Goal: Task Accomplishment & Management: Manage account settings

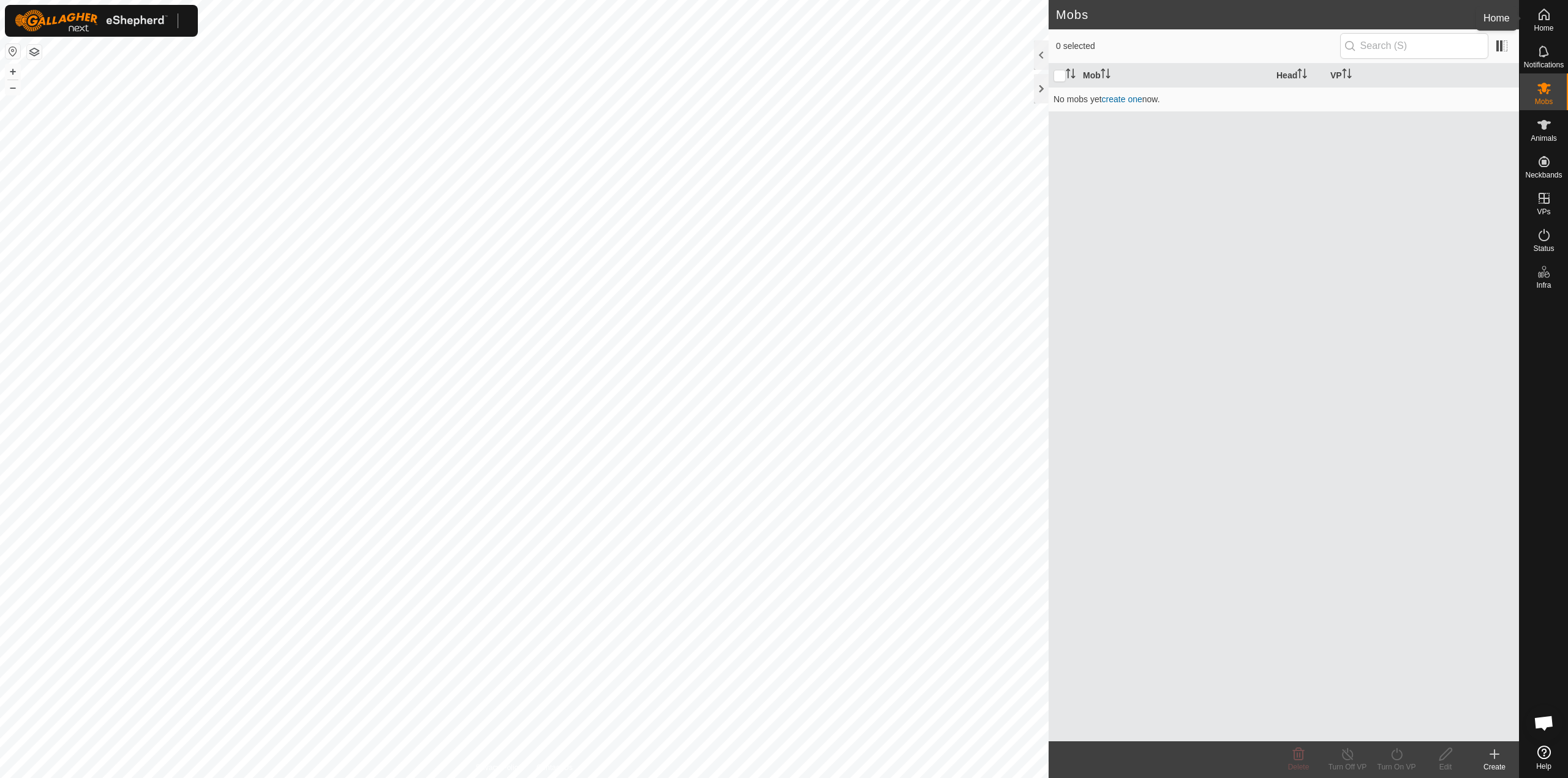
click at [1543, 25] on span "Home" at bounding box center [1543, 28] width 19 height 7
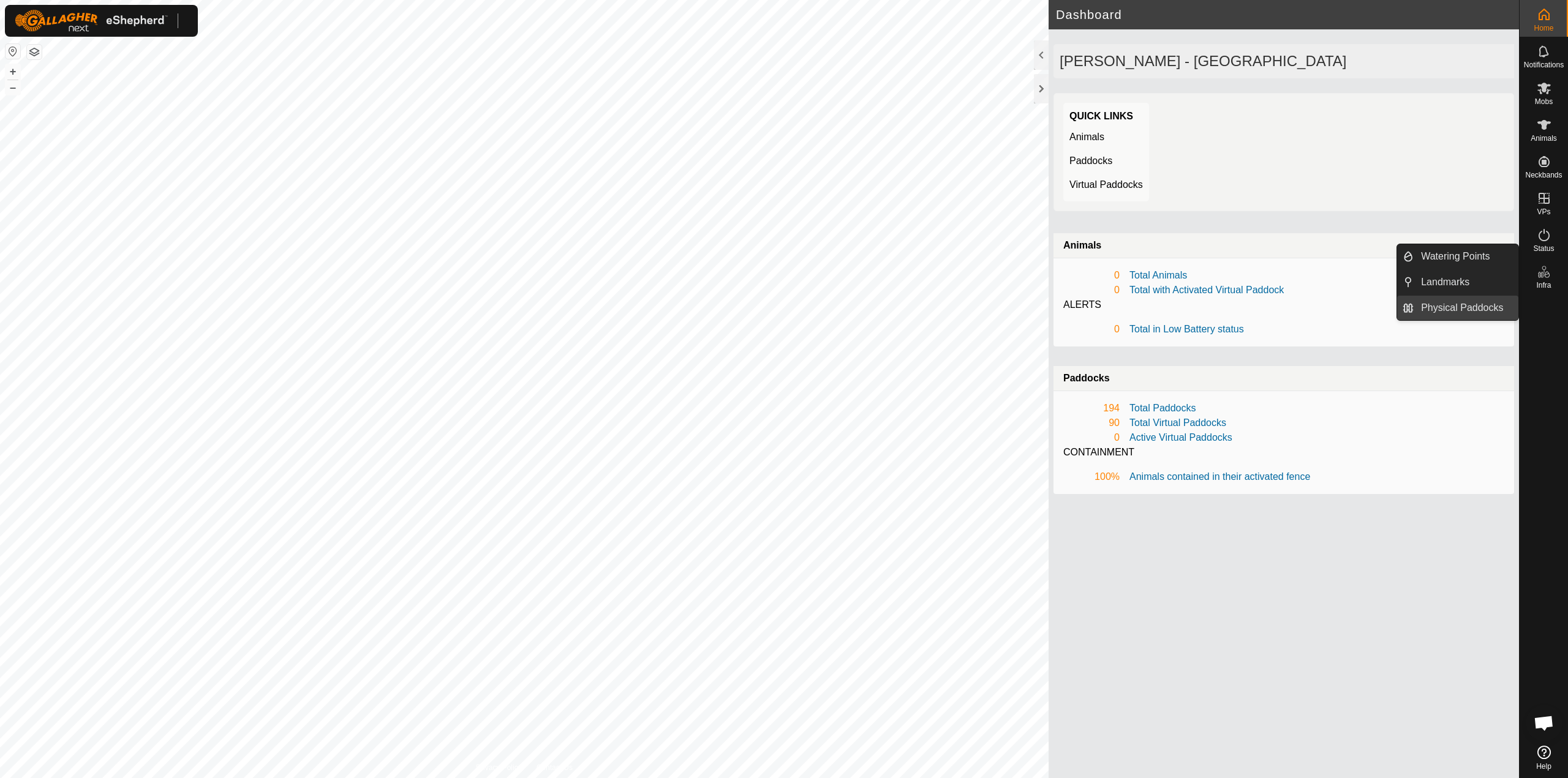
click at [1479, 310] on link "Physical Paddocks" at bounding box center [1466, 307] width 105 height 25
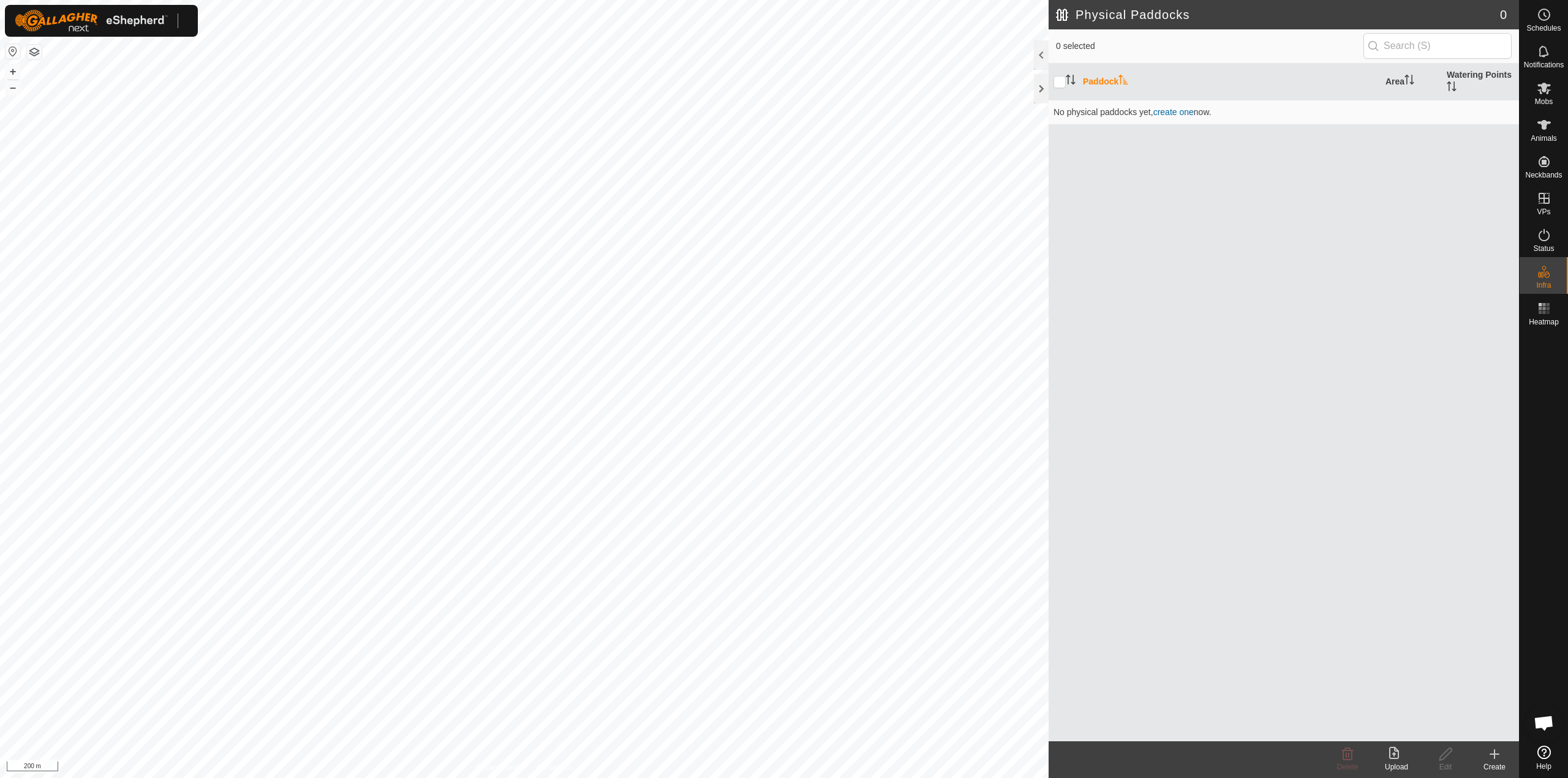
click at [1053, 85] on th at bounding box center [1063, 82] width 29 height 37
click at [1057, 83] on input "checkbox" at bounding box center [1059, 82] width 12 height 12
click at [1061, 82] on input "checkbox" at bounding box center [1059, 82] width 12 height 12
click at [1063, 83] on input "checkbox" at bounding box center [1059, 82] width 12 height 12
checkbox input "true"
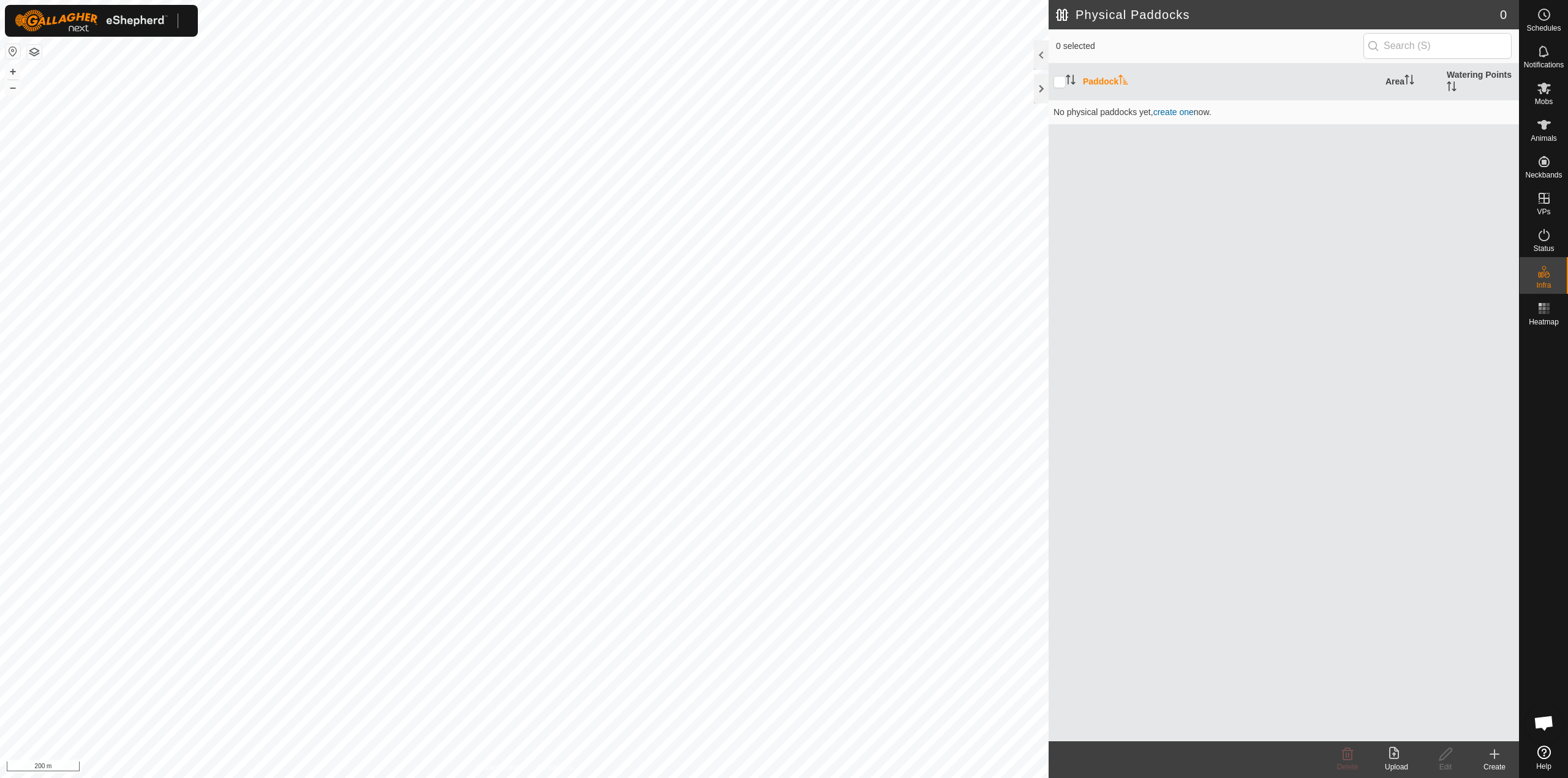
click at [38, 50] on button "button" at bounding box center [34, 52] width 15 height 15
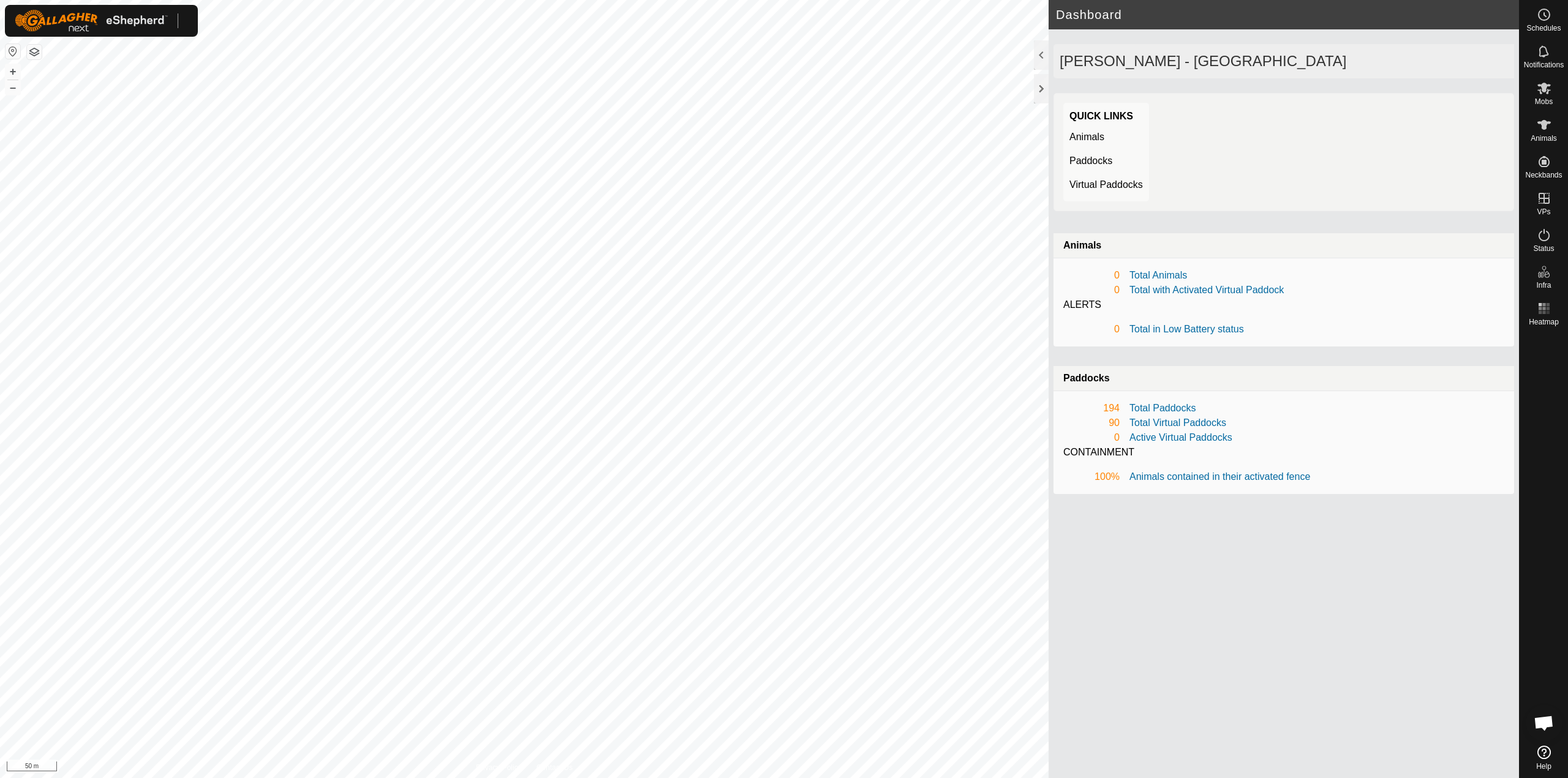
click at [74, 27] on img at bounding box center [91, 21] width 153 height 22
click at [176, 21] on div at bounding box center [101, 20] width 193 height 32
click at [182, 21] on div at bounding box center [101, 20] width 193 height 32
click at [1538, 19] on icon at bounding box center [1544, 15] width 15 height 15
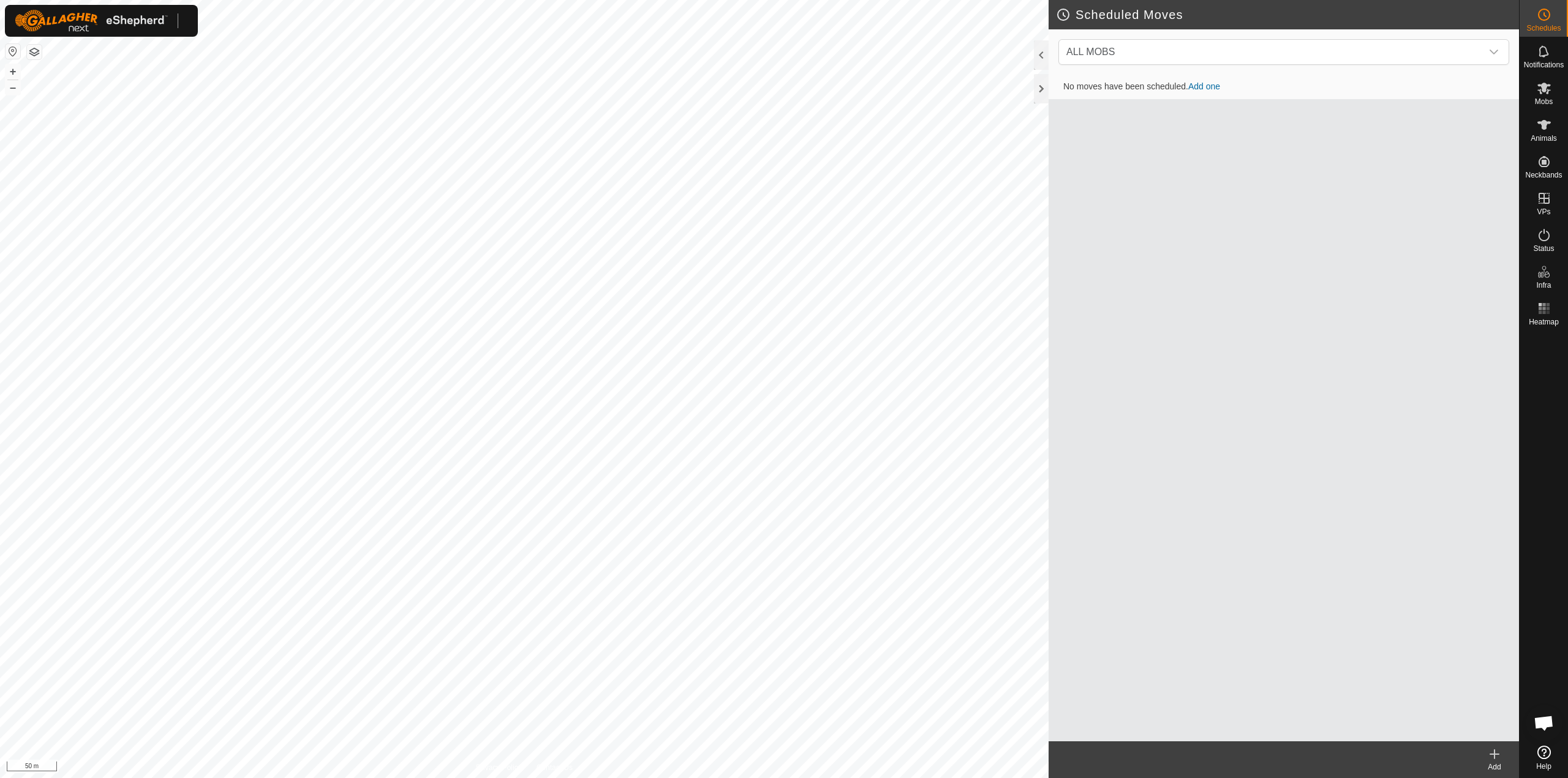
click at [1503, 16] on h2 "Scheduled Moves" at bounding box center [1287, 15] width 463 height 15
click at [1042, 53] on div at bounding box center [1041, 55] width 15 height 29
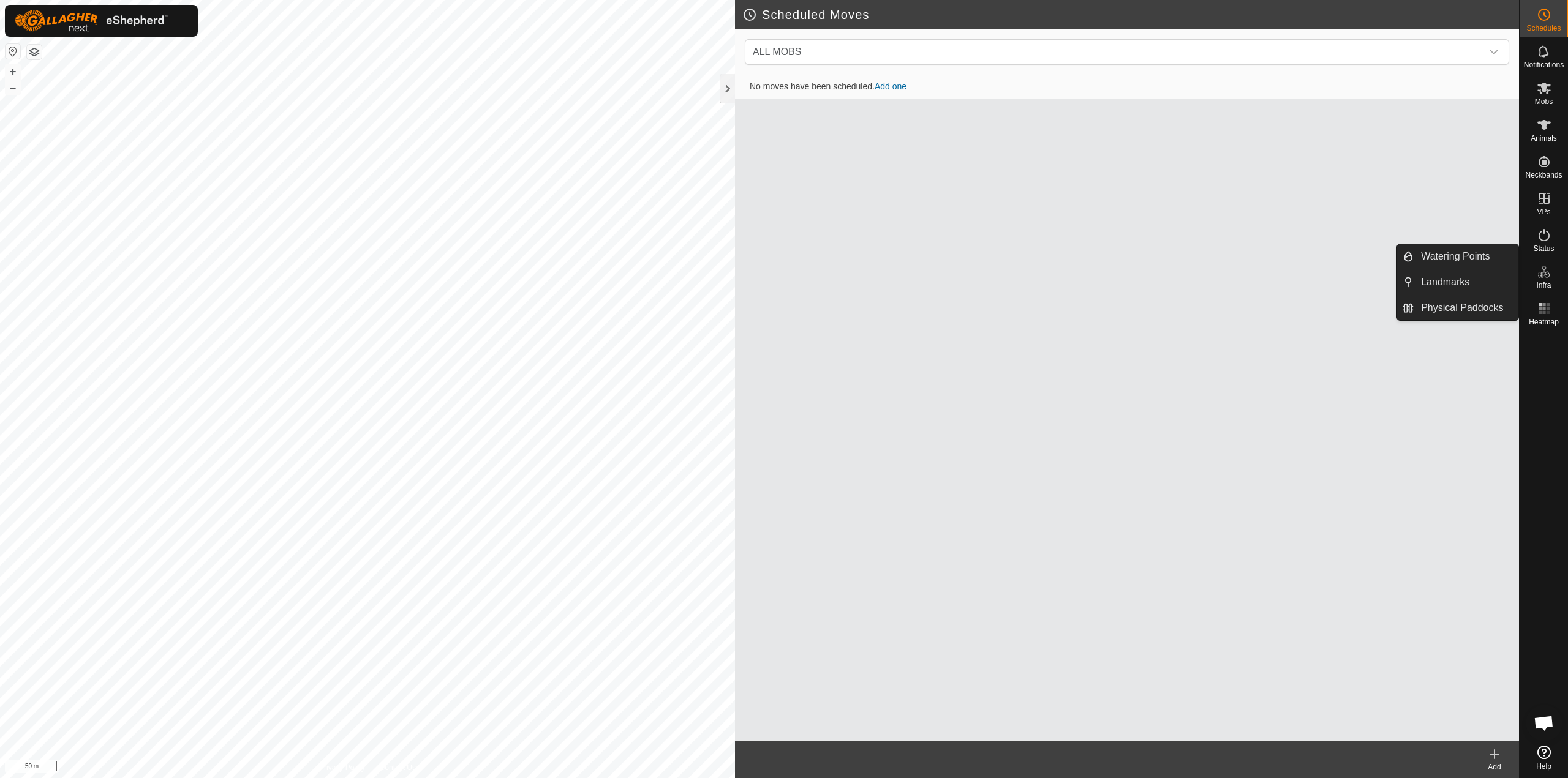
click at [1540, 719] on span "Open chat" at bounding box center [1544, 724] width 20 height 17
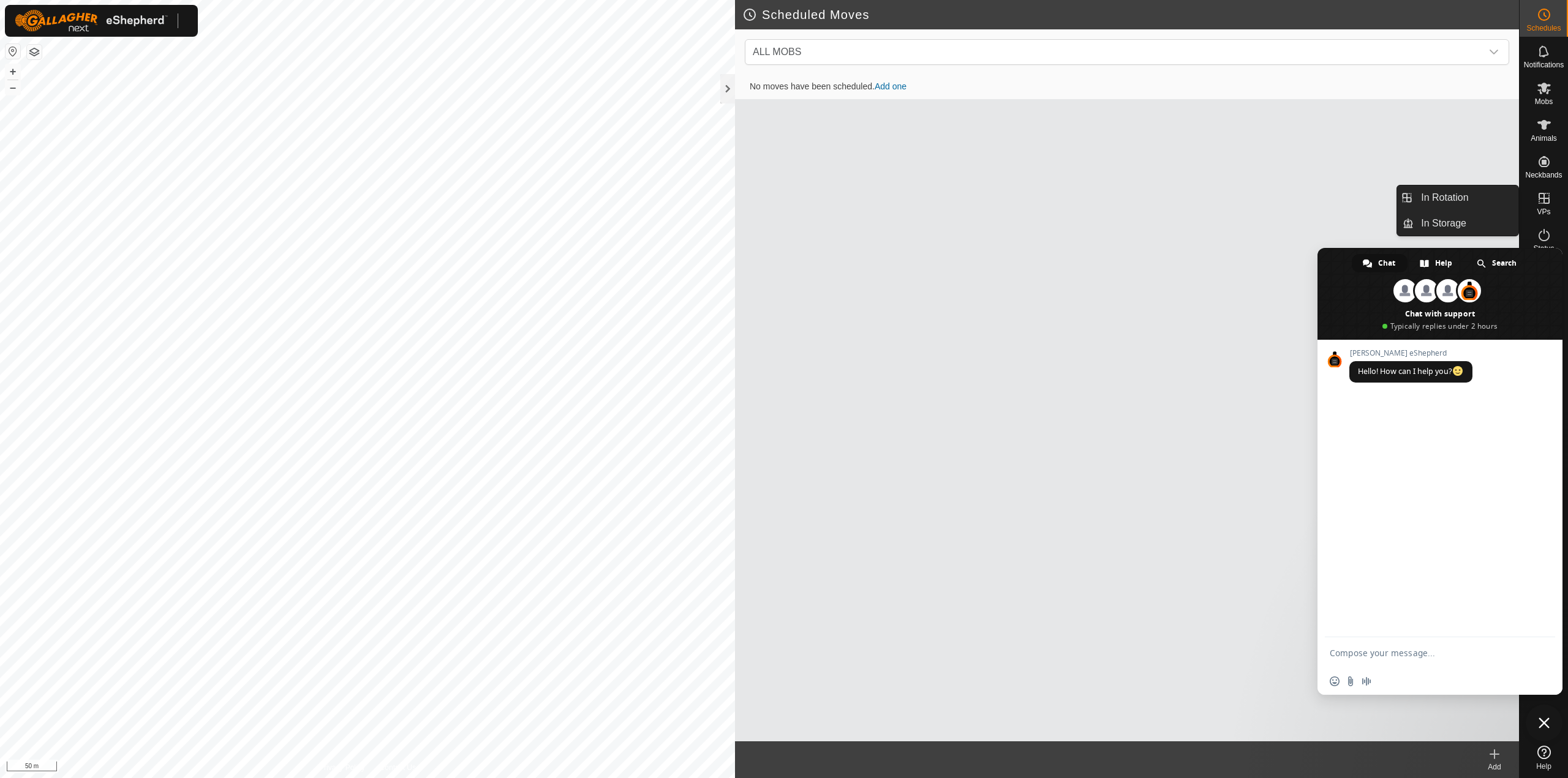
click at [1522, 190] on div "VPs" at bounding box center [1543, 202] width 49 height 37
click at [1550, 16] on circle at bounding box center [1544, 15] width 11 height 11
click at [726, 83] on div at bounding box center [728, 89] width 15 height 29
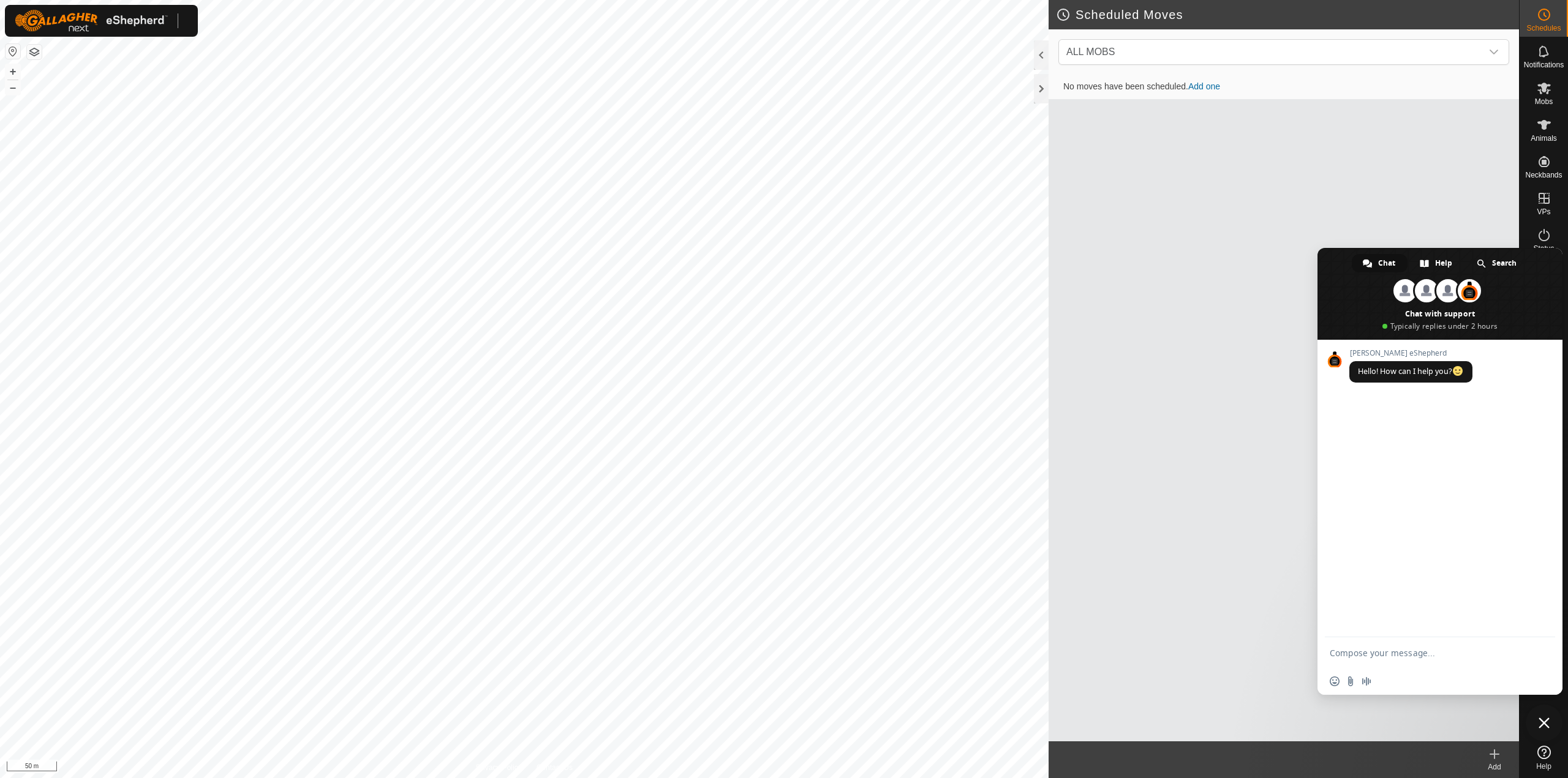
click at [150, 22] on img at bounding box center [91, 21] width 153 height 22
click at [83, 31] on img at bounding box center [91, 21] width 153 height 22
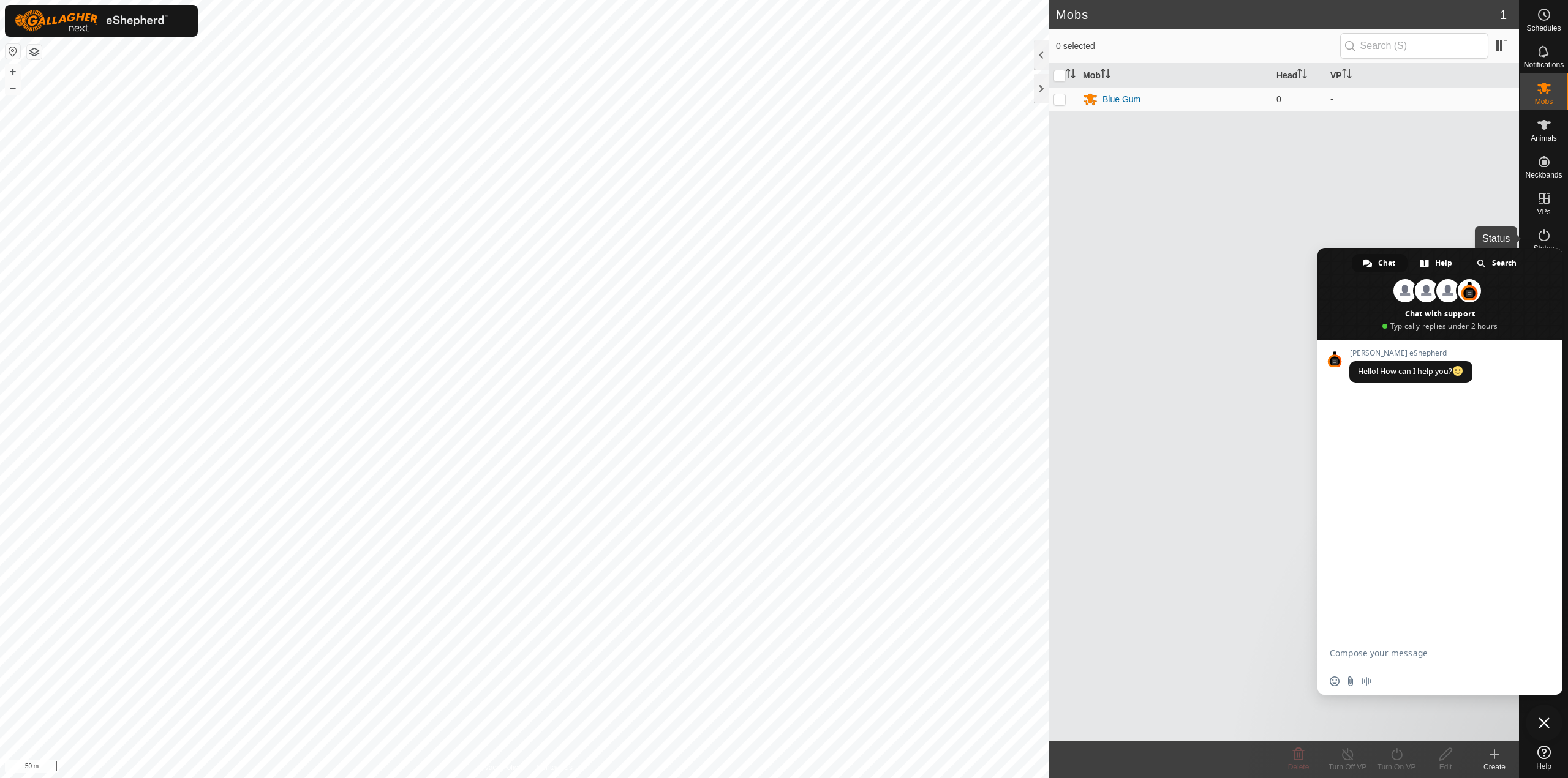
click at [1543, 232] on icon at bounding box center [1544, 235] width 15 height 15
click at [1544, 726] on span "Close chat" at bounding box center [1544, 723] width 11 height 11
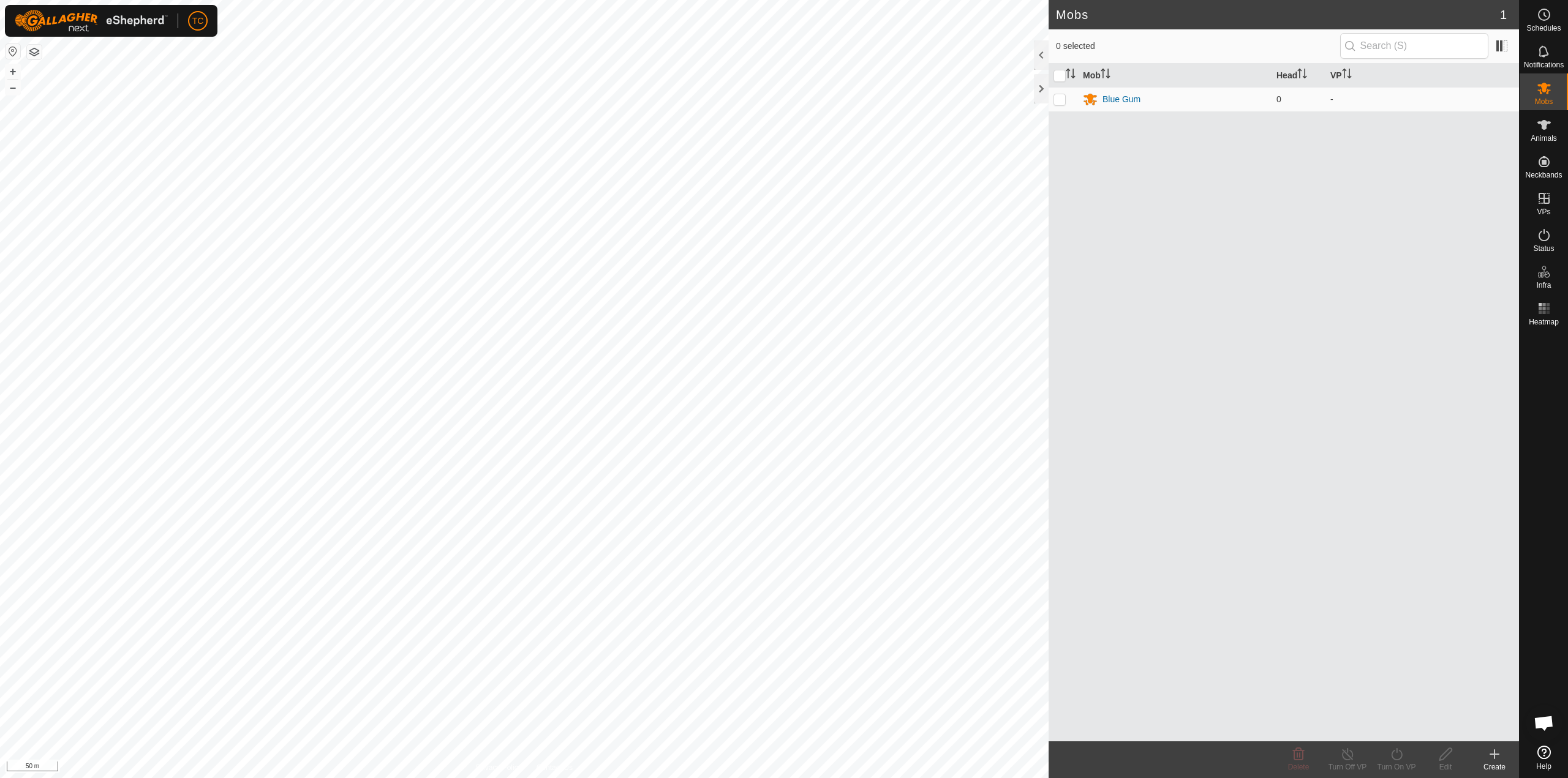
click at [38, 53] on button "button" at bounding box center [34, 52] width 15 height 15
click at [1550, 239] on icon at bounding box center [1544, 235] width 15 height 15
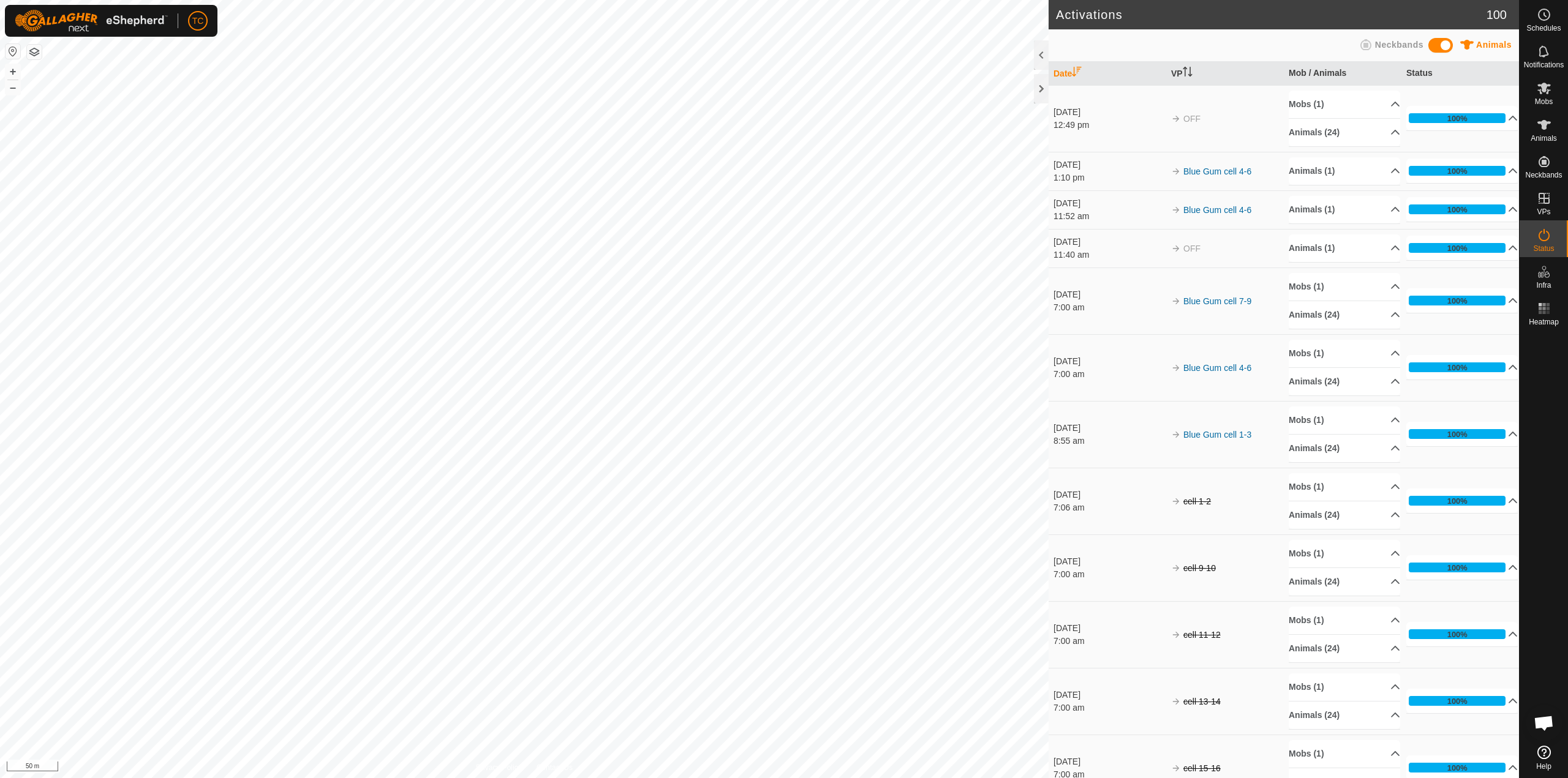
click at [1550, 239] on icon at bounding box center [1544, 235] width 15 height 15
click at [227, 74] on link "Settings" at bounding box center [254, 71] width 121 height 19
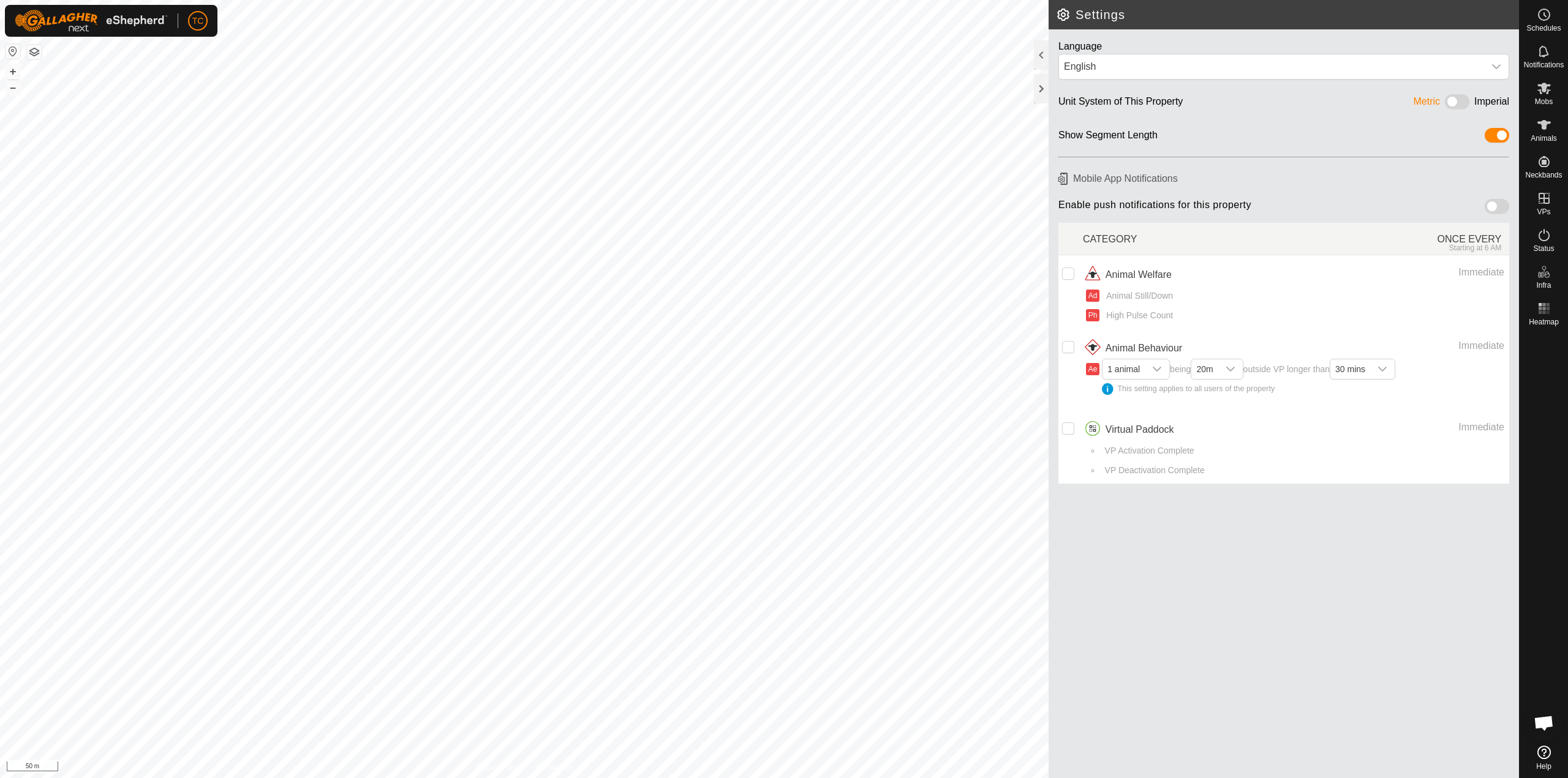
click at [187, 23] on div "TC" at bounding box center [111, 20] width 213 height 32
click at [233, 89] on link "Logout" at bounding box center [254, 94] width 121 height 19
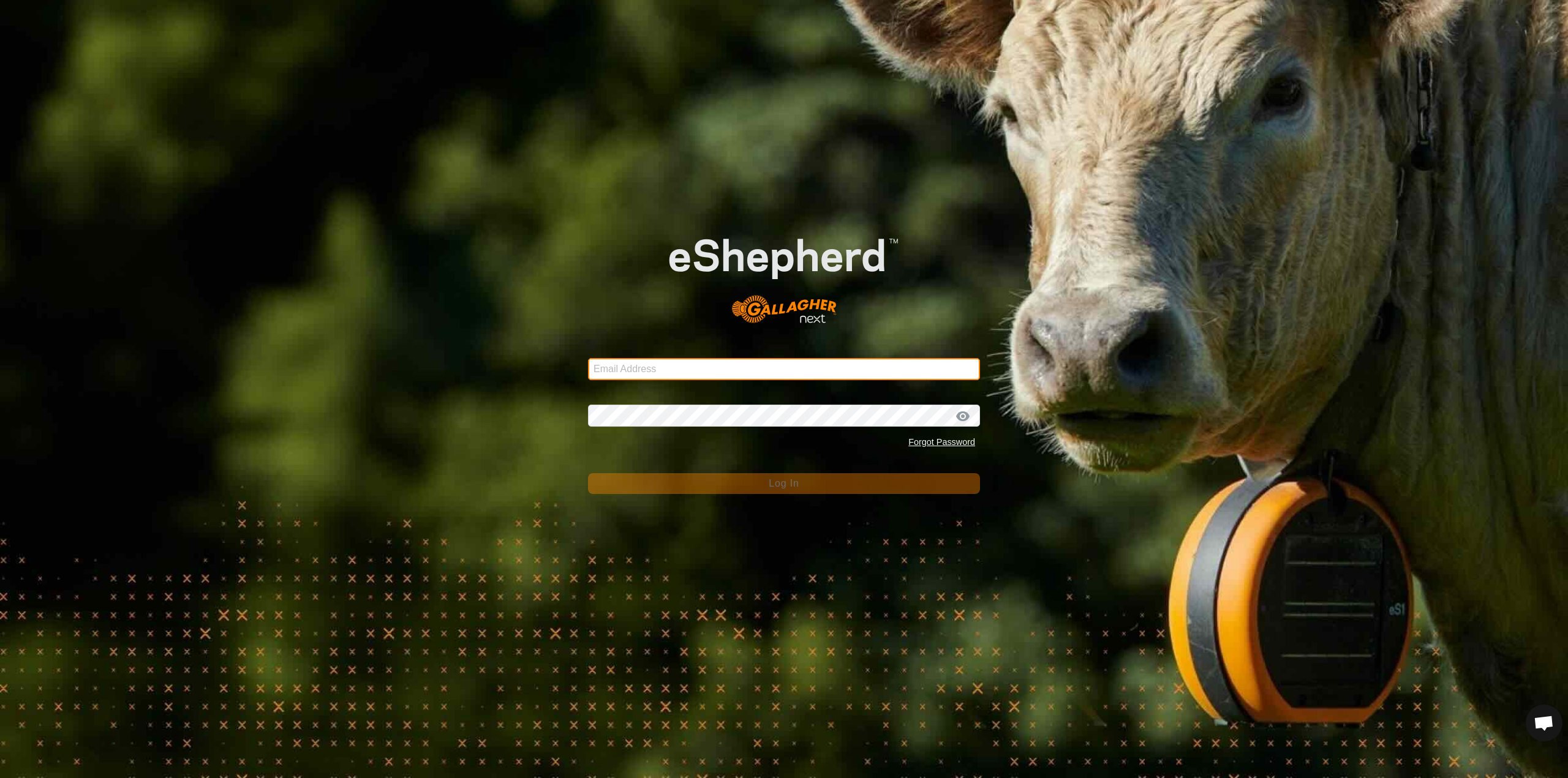
type input "[PERSON_NAME][EMAIL_ADDRESS][DOMAIN_NAME]"
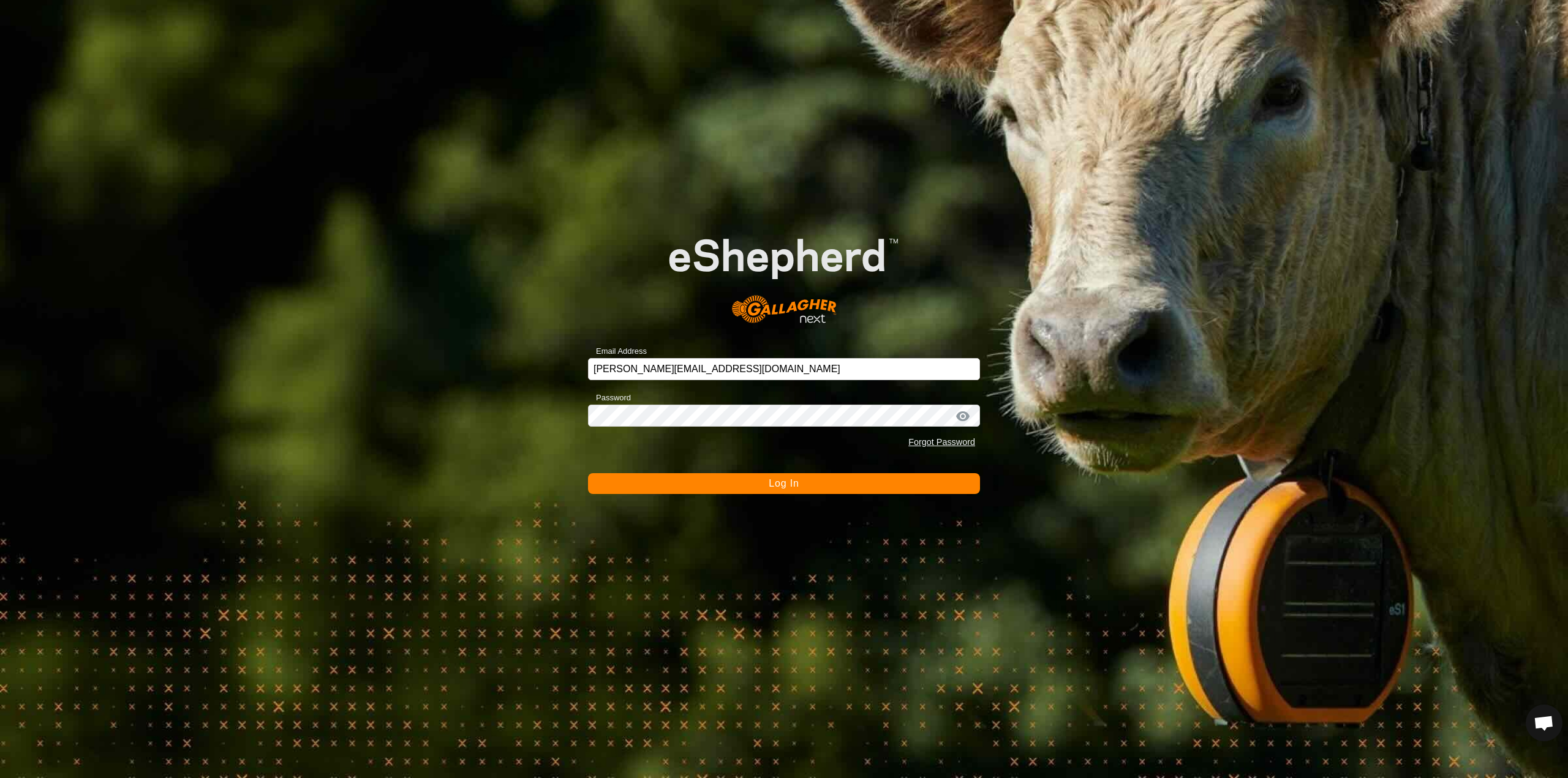
click at [788, 483] on span "Log In" at bounding box center [784, 483] width 30 height 10
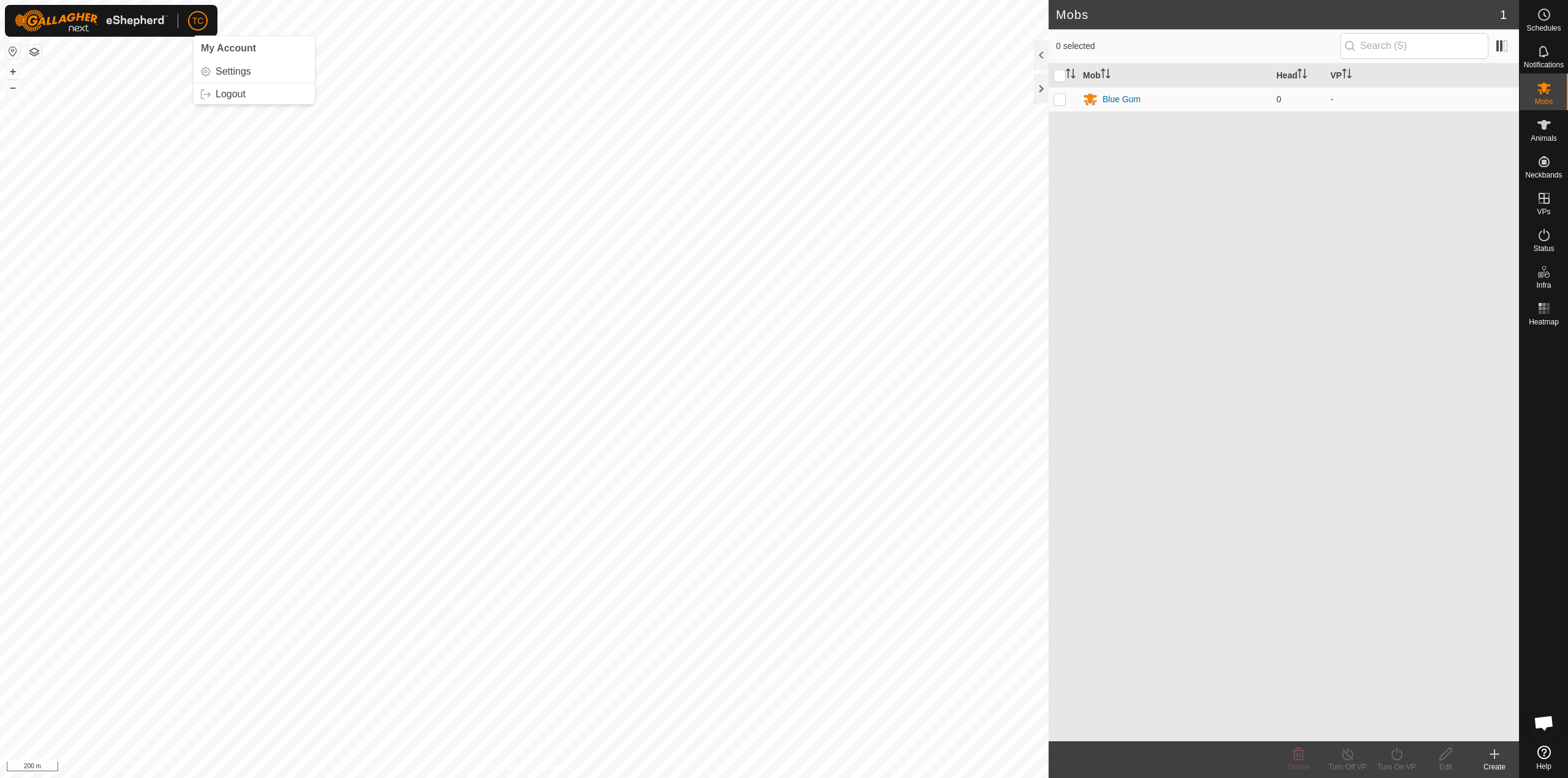
click at [195, 15] on span "TC" at bounding box center [198, 21] width 12 height 13
click at [229, 94] on link "Logout" at bounding box center [254, 94] width 121 height 19
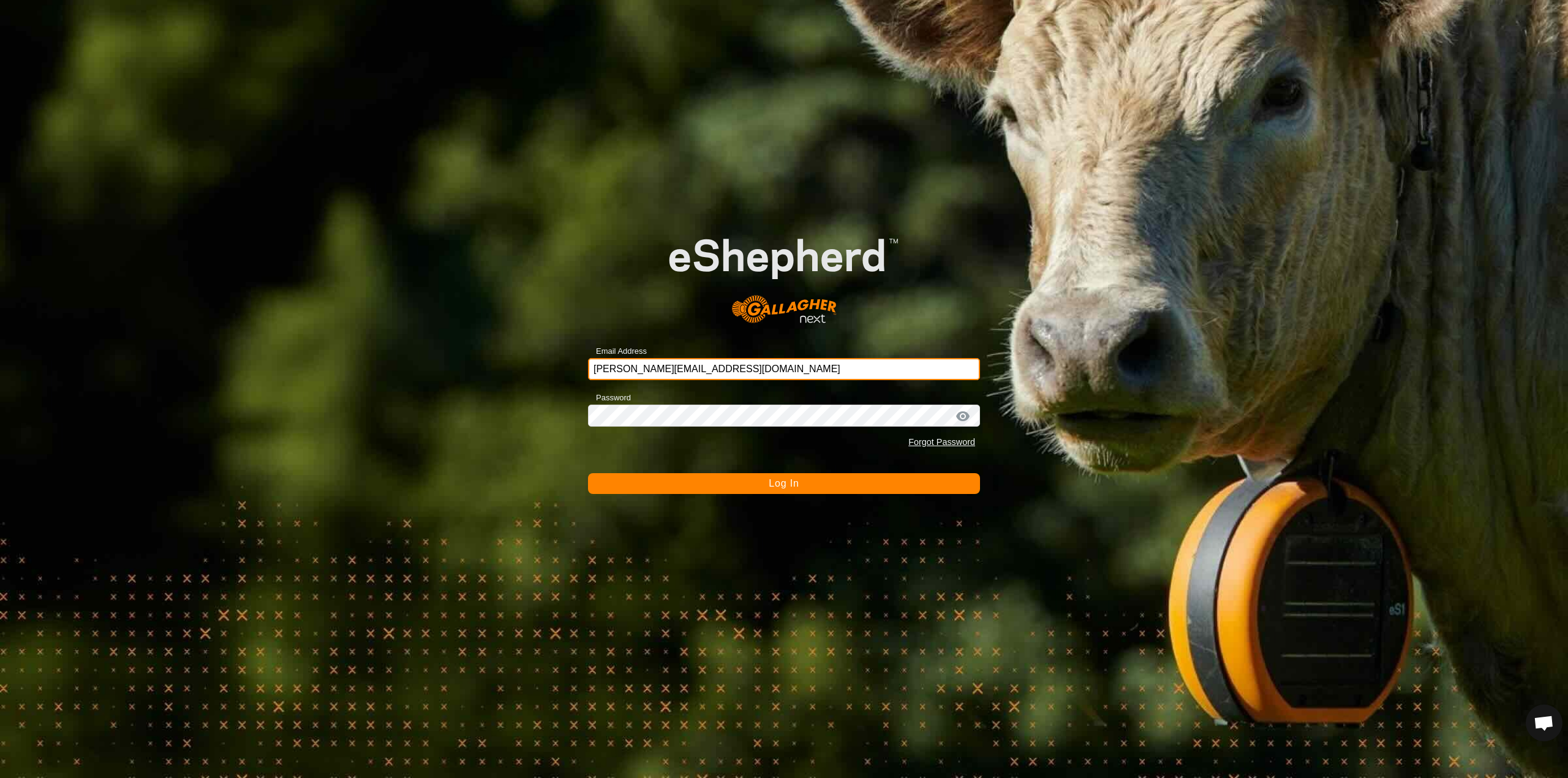
click at [747, 375] on input "[PERSON_NAME][EMAIL_ADDRESS][DOMAIN_NAME]" at bounding box center [784, 370] width 392 height 22
type input "[PERSON_NAME][EMAIL_ADDRESS][DOMAIN_NAME]"
click at [756, 483] on button "Log In" at bounding box center [784, 483] width 392 height 21
